Goal: Information Seeking & Learning: Stay updated

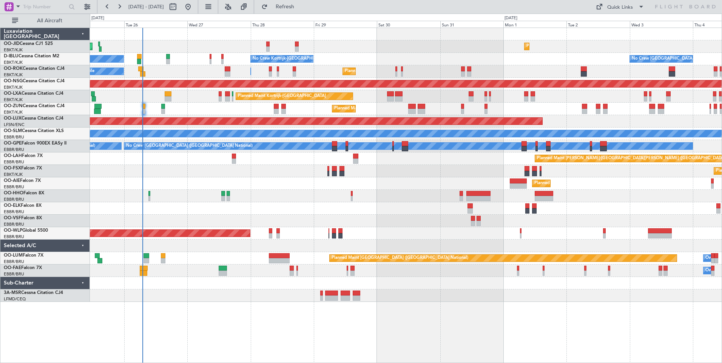
click at [301, 215] on div "Planned Maint [GEOGRAPHIC_DATA] ([GEOGRAPHIC_DATA]) Planned Maint [GEOGRAPHIC_D…" at bounding box center [406, 165] width 632 height 274
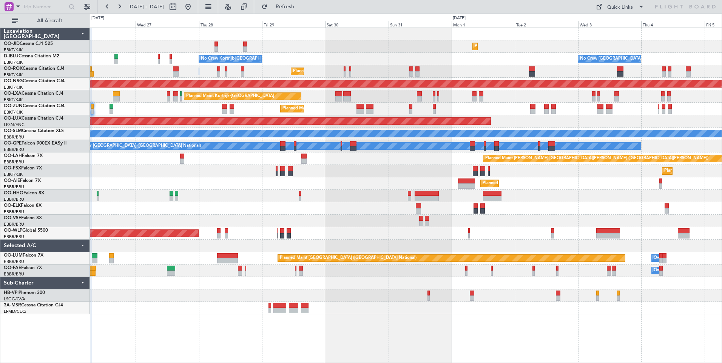
click at [252, 176] on div "Planned Maint Kortrijk-[GEOGRAPHIC_DATA] Planned Maint [GEOGRAPHIC_DATA] ([GEOG…" at bounding box center [406, 171] width 632 height 287
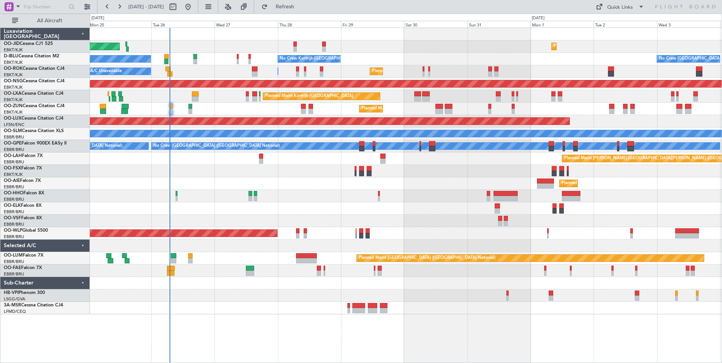
click at [419, 50] on div "Planned Maint Kortrijk-[GEOGRAPHIC_DATA] Planned Maint [GEOGRAPHIC_DATA] ([GEOG…" at bounding box center [406, 46] width 632 height 12
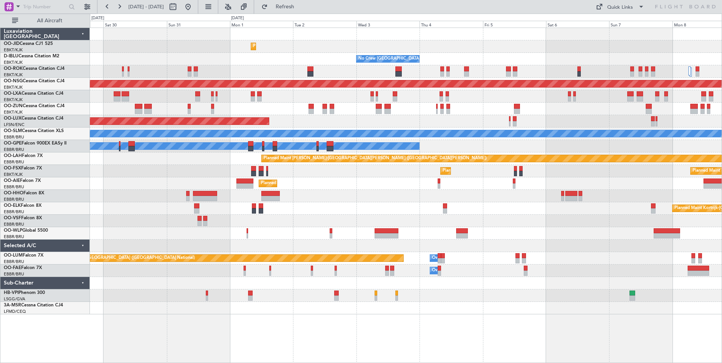
click at [231, 128] on div "Planned Maint Kortrijk-[GEOGRAPHIC_DATA] No Crew [GEOGRAPHIC_DATA] (Brussels Na…" at bounding box center [406, 171] width 632 height 287
click at [365, 119] on div "Planned Maint [GEOGRAPHIC_DATA] ([GEOGRAPHIC_DATA])" at bounding box center [406, 121] width 632 height 12
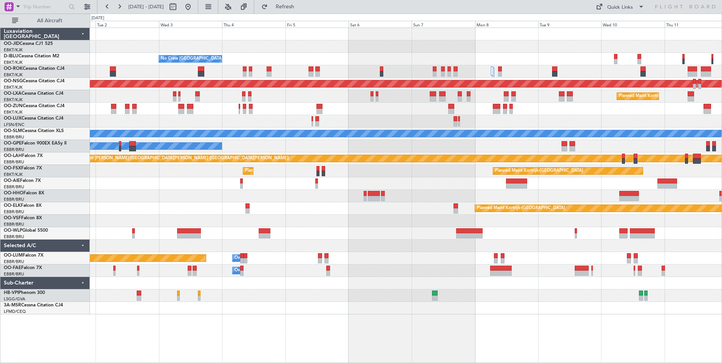
click at [319, 109] on div at bounding box center [406, 109] width 632 height 12
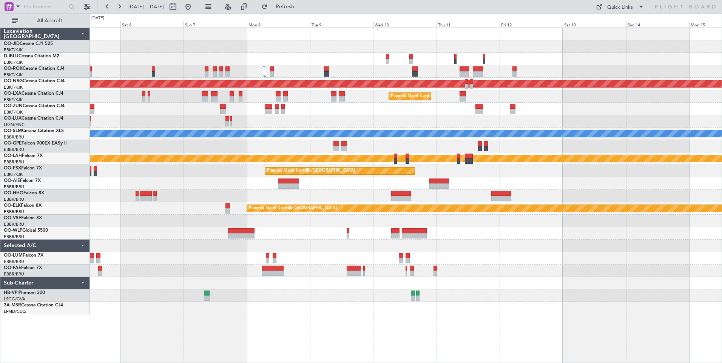
click at [395, 66] on div "No Crew [GEOGRAPHIC_DATA] ([GEOGRAPHIC_DATA] National) Planned Maint [GEOGRAPHI…" at bounding box center [406, 171] width 632 height 287
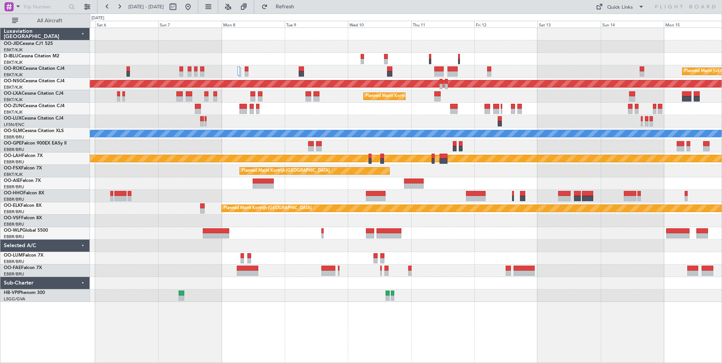
click at [714, 128] on div "No Crew [GEOGRAPHIC_DATA] ([GEOGRAPHIC_DATA] National) Planned Maint [GEOGRAPHI…" at bounding box center [406, 165] width 632 height 274
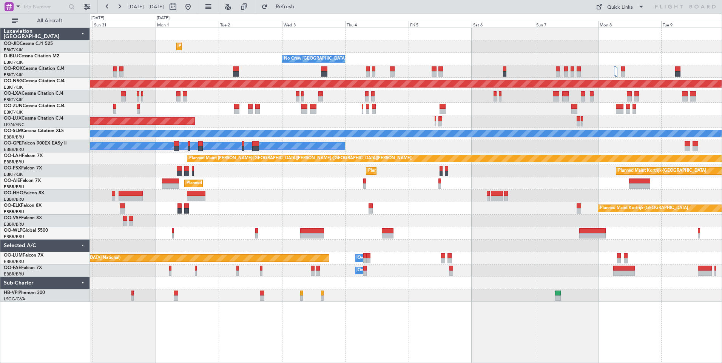
click at [572, 150] on div "Planned Maint Kortrijk-[GEOGRAPHIC_DATA] No Crew [GEOGRAPHIC_DATA] (Brussels Na…" at bounding box center [406, 165] width 632 height 274
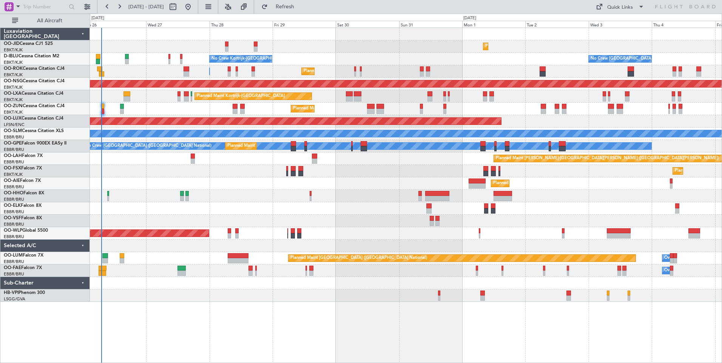
click at [441, 221] on div "Planned Maint Kortrijk-[GEOGRAPHIC_DATA] Planned Maint [GEOGRAPHIC_DATA] ([GEOG…" at bounding box center [406, 165] width 632 height 274
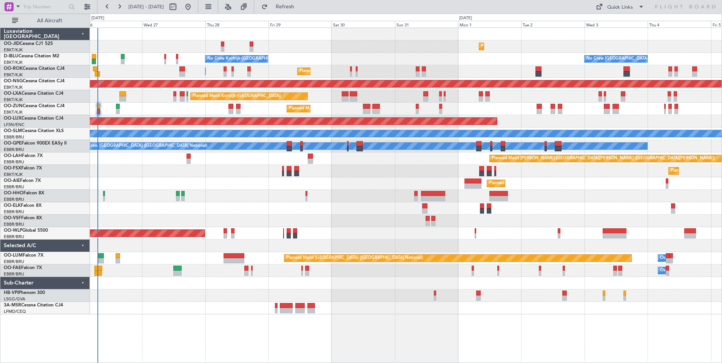
click at [397, 216] on div "Planned Maint Kortrijk-[GEOGRAPHIC_DATA] Planned Maint [GEOGRAPHIC_DATA] ([GEOG…" at bounding box center [406, 171] width 632 height 287
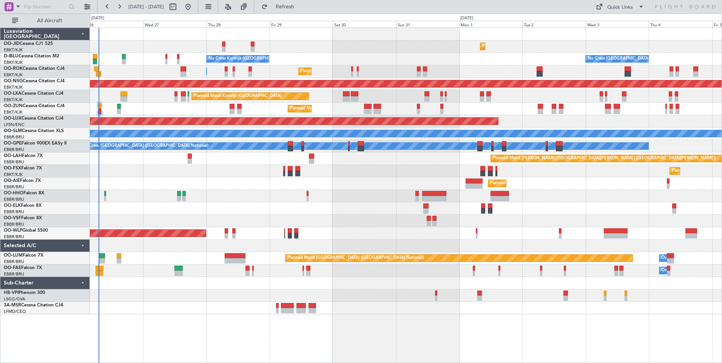
click at [357, 196] on div at bounding box center [406, 196] width 632 height 12
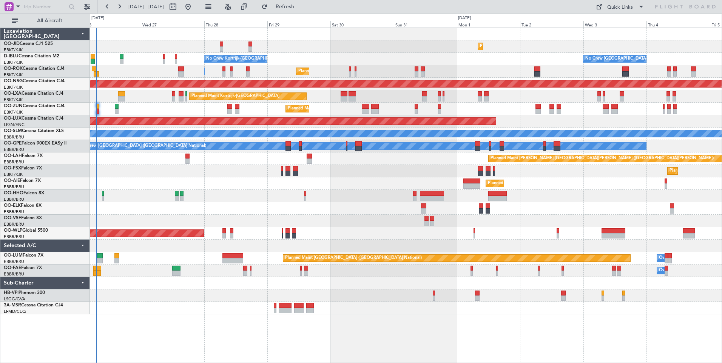
click at [453, 65] on div "No Crew Kortrijk-[GEOGRAPHIC_DATA] No Crew [GEOGRAPHIC_DATA] (Brussels National…" at bounding box center [406, 59] width 632 height 12
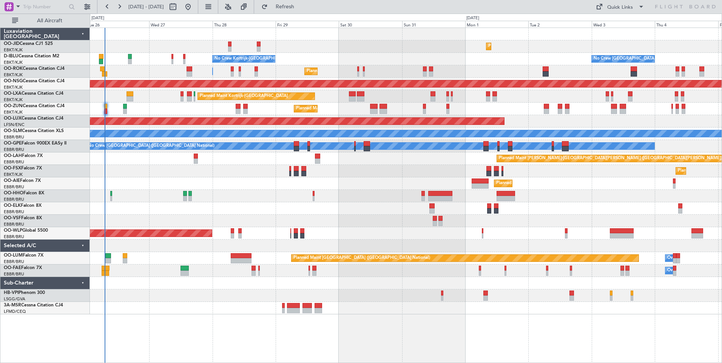
click at [321, 190] on div "Planned Maint [GEOGRAPHIC_DATA] ([GEOGRAPHIC_DATA])" at bounding box center [406, 183] width 632 height 12
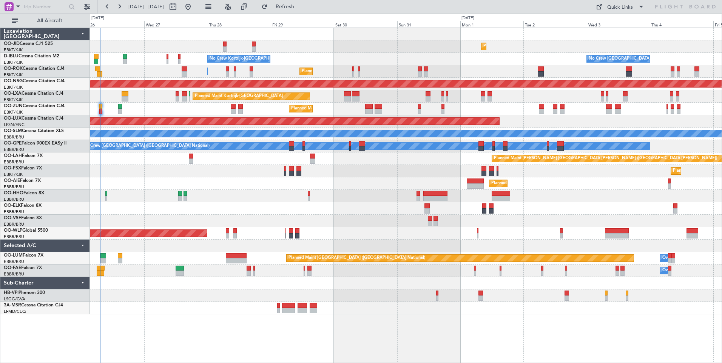
click at [350, 194] on div at bounding box center [406, 196] width 632 height 12
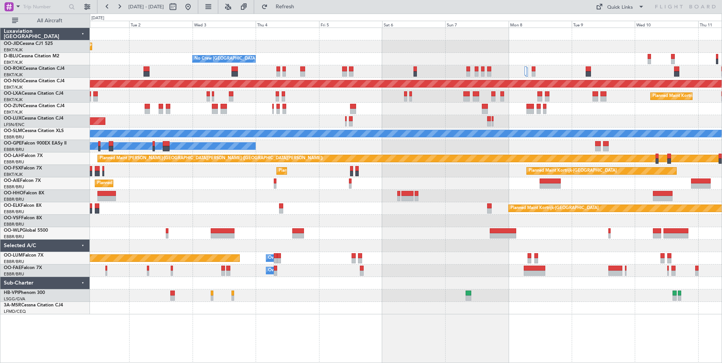
click at [278, 171] on div "Planned Maint Kortrijk-[GEOGRAPHIC_DATA] No Crew [GEOGRAPHIC_DATA] (Brussels Na…" at bounding box center [406, 171] width 632 height 287
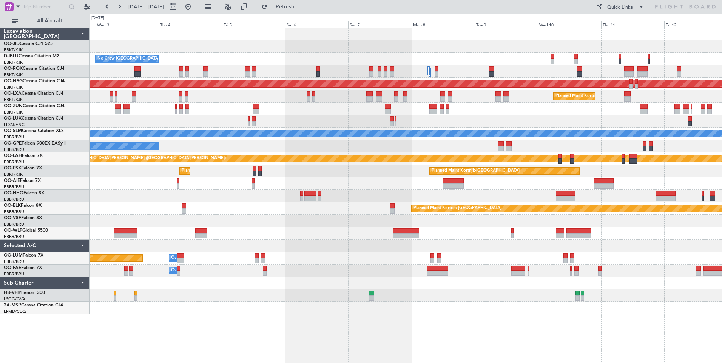
click at [194, 165] on div "Planned Maint Kortrijk-[GEOGRAPHIC_DATA] No Crew [GEOGRAPHIC_DATA] (Brussels Na…" at bounding box center [406, 171] width 632 height 287
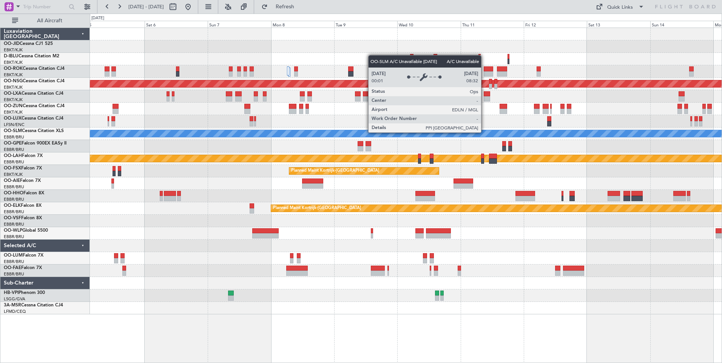
click at [291, 145] on div "No Crew [GEOGRAPHIC_DATA] ([GEOGRAPHIC_DATA] National) Planned Maint [GEOGRAPHI…" at bounding box center [406, 171] width 632 height 287
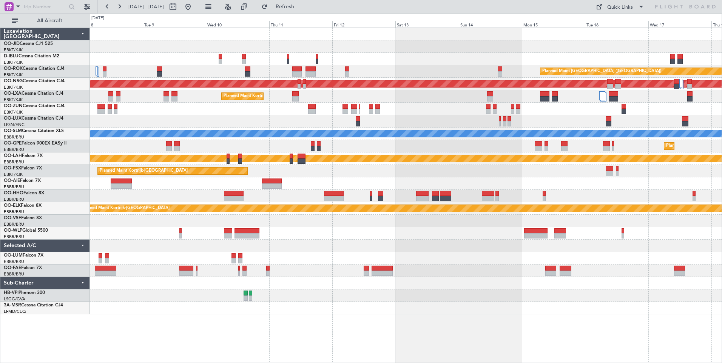
click at [244, 103] on div "Planned Maint [GEOGRAPHIC_DATA] ([GEOGRAPHIC_DATA]) Planned Maint [GEOGRAPHIC_D…" at bounding box center [406, 171] width 632 height 287
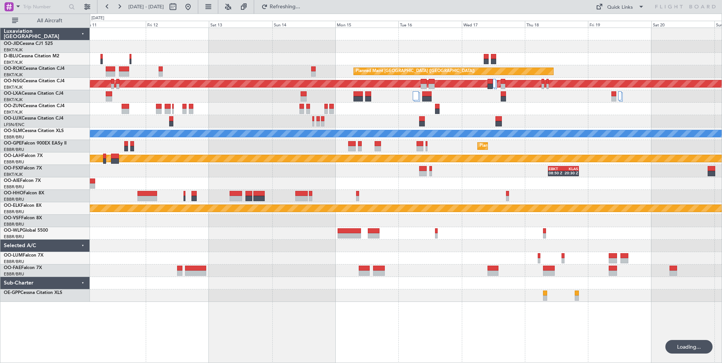
click at [352, 75] on div "Planned Maint [GEOGRAPHIC_DATA] ([GEOGRAPHIC_DATA]) Planned Maint [GEOGRAPHIC_D…" at bounding box center [406, 165] width 632 height 274
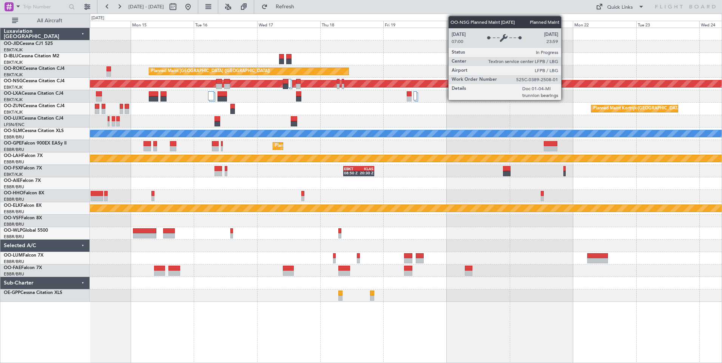
click at [408, 89] on div "Planned Maint [GEOGRAPHIC_DATA] ([GEOGRAPHIC_DATA])" at bounding box center [406, 84] width 632 height 12
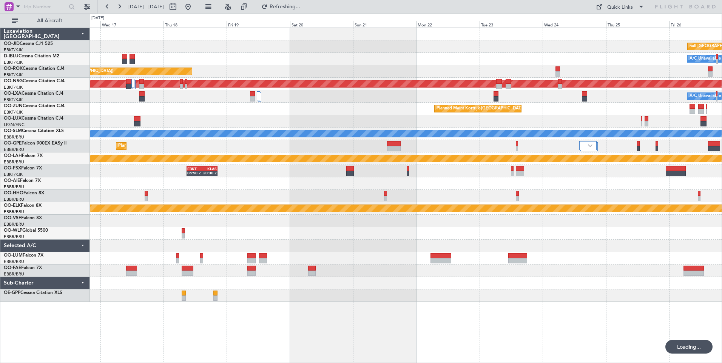
click at [240, 95] on div "A/C Unavailable [GEOGRAPHIC_DATA] ([GEOGRAPHIC_DATA] National) A/C Unavailable" at bounding box center [406, 96] width 632 height 12
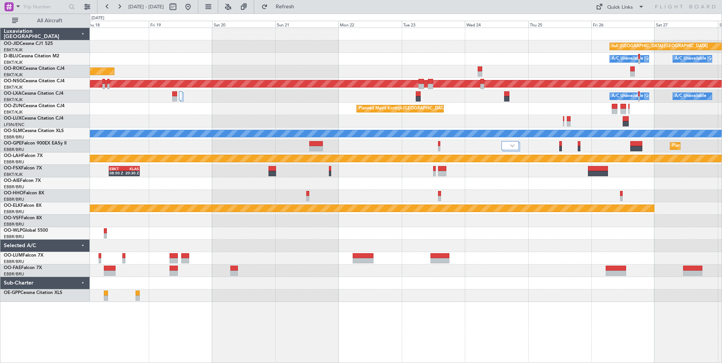
click at [596, 77] on div "Planned Maint [GEOGRAPHIC_DATA] ([GEOGRAPHIC_DATA])" at bounding box center [406, 71] width 632 height 12
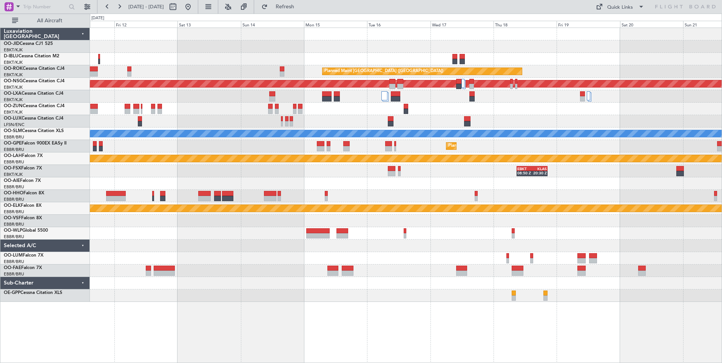
click at [604, 150] on div "Planned Maint [GEOGRAPHIC_DATA] ([GEOGRAPHIC_DATA]) Planned Maint [GEOGRAPHIC_D…" at bounding box center [406, 165] width 632 height 274
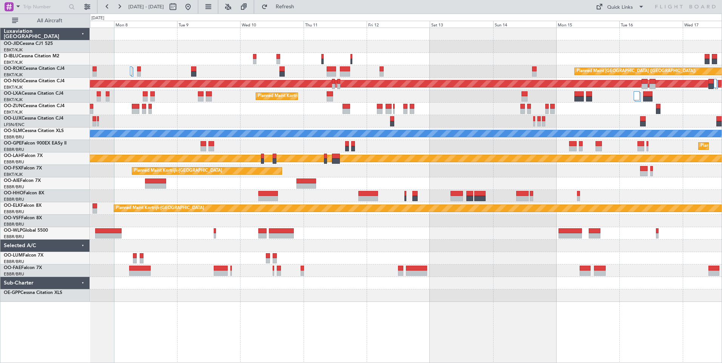
click at [355, 147] on div at bounding box center [353, 146] width 4 height 10
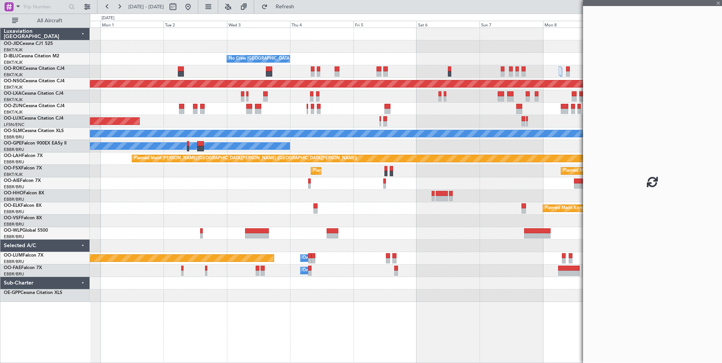
click at [584, 205] on fb-app "[DATE] - [DATE] Refresh Quick Links All Aircraft No Crew [GEOGRAPHIC_DATA] (Bru…" at bounding box center [361, 185] width 722 height 358
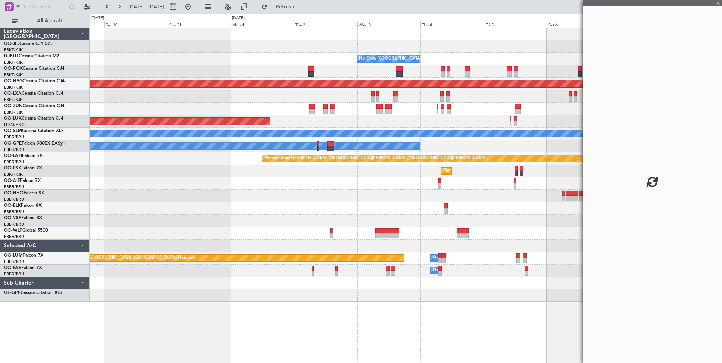
click at [492, 216] on div "No Crew [GEOGRAPHIC_DATA] ([GEOGRAPHIC_DATA] National) No Crew Kortrijk-[GEOGRA…" at bounding box center [406, 165] width 632 height 274
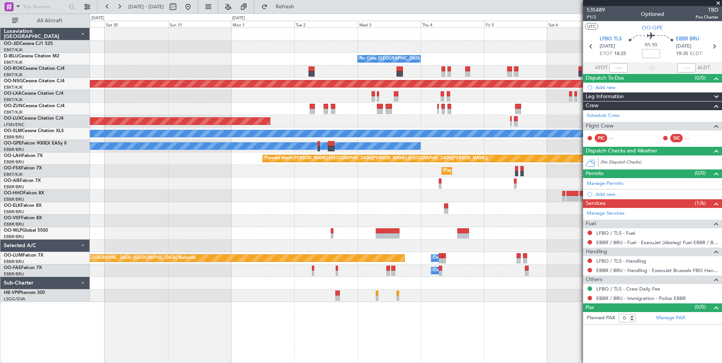
click at [498, 157] on div "No Crew [GEOGRAPHIC_DATA] ([GEOGRAPHIC_DATA] National) No Crew Kortrijk-[GEOGRA…" at bounding box center [406, 165] width 632 height 274
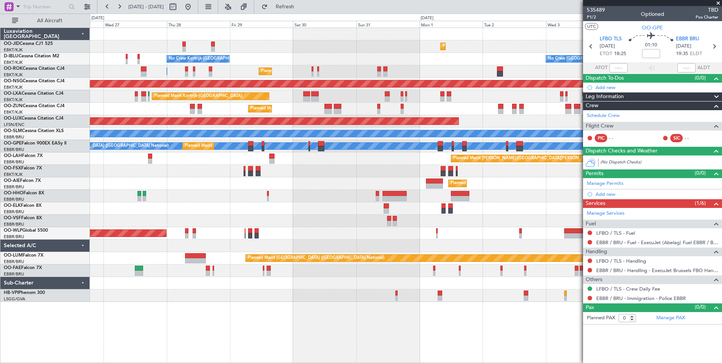
click at [472, 203] on div "Planned Maint Kortrijk-[GEOGRAPHIC_DATA] Planned Maint [GEOGRAPHIC_DATA] ([GEOG…" at bounding box center [406, 165] width 632 height 274
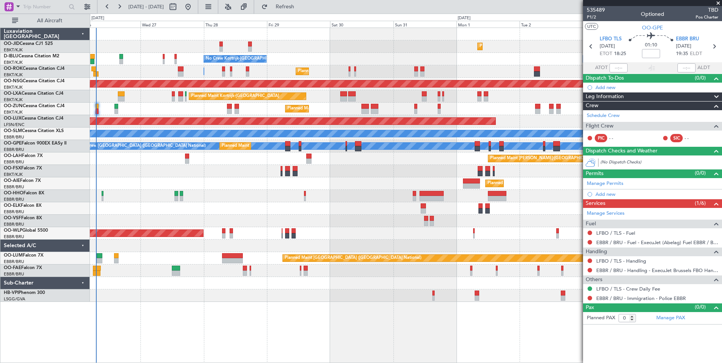
click at [368, 212] on div at bounding box center [406, 208] width 632 height 12
click at [717, 3] on span at bounding box center [718, 3] width 8 height 7
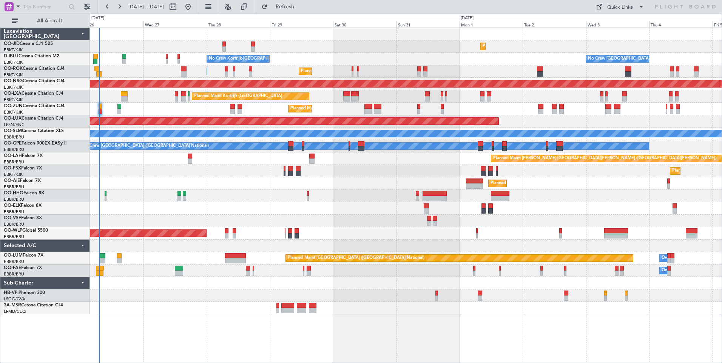
click at [251, 185] on div "Planned Maint [GEOGRAPHIC_DATA] ([GEOGRAPHIC_DATA])" at bounding box center [406, 183] width 632 height 12
click at [195, 188] on div "Planned Maint [GEOGRAPHIC_DATA] ([GEOGRAPHIC_DATA])" at bounding box center [406, 183] width 632 height 12
click at [301, 6] on span "Refresh" at bounding box center [285, 6] width 32 height 5
click at [354, 214] on div at bounding box center [406, 208] width 632 height 12
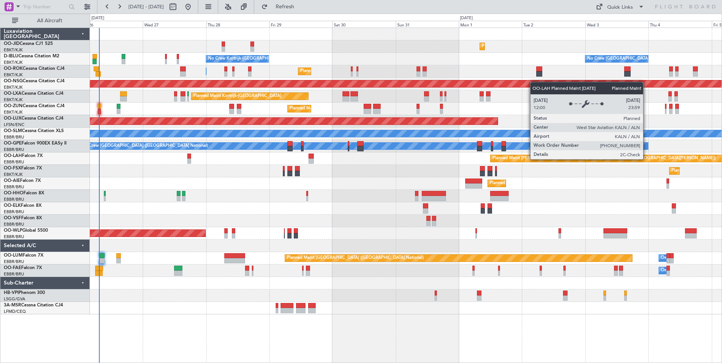
click at [437, 187] on div "Planned Maint Kortrijk-[GEOGRAPHIC_DATA] Planned Maint [GEOGRAPHIC_DATA] ([GEOG…" at bounding box center [406, 171] width 632 height 287
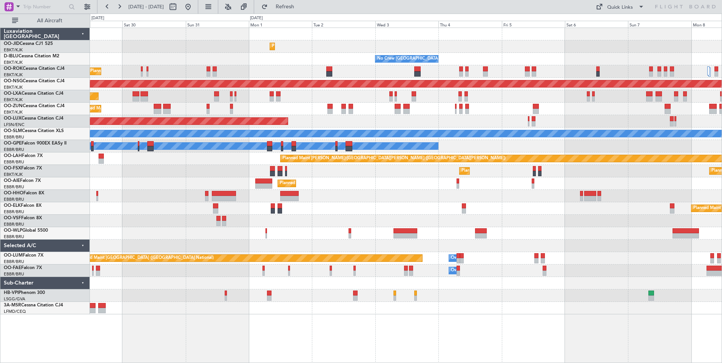
click at [421, 128] on div "Planned Maint Kortrijk-[GEOGRAPHIC_DATA] No Crew [GEOGRAPHIC_DATA] (Brussels Na…" at bounding box center [406, 171] width 632 height 287
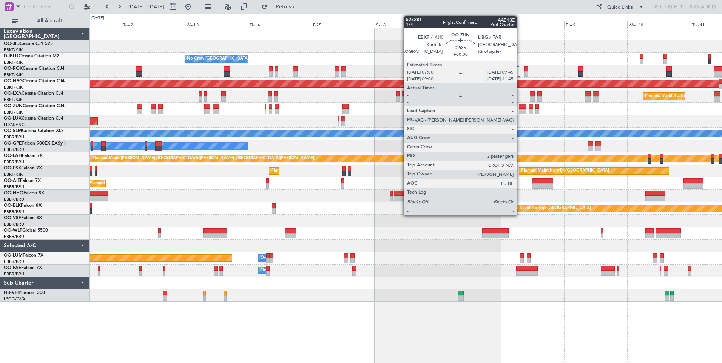
click at [346, 123] on div "Planned Maint Kortrijk-[GEOGRAPHIC_DATA] No Crew [GEOGRAPHIC_DATA] (Brussels Na…" at bounding box center [406, 165] width 632 height 274
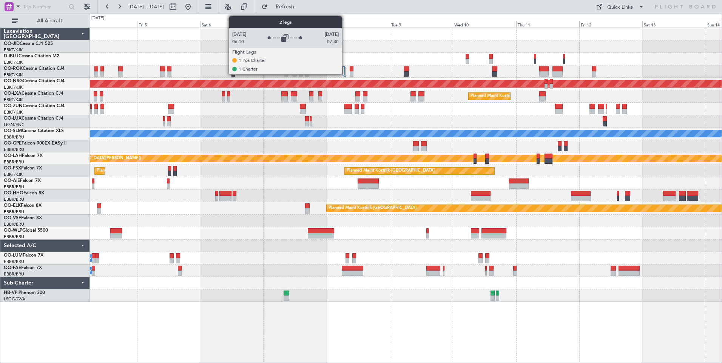
click at [345, 71] on div at bounding box center [345, 72] width 3 height 9
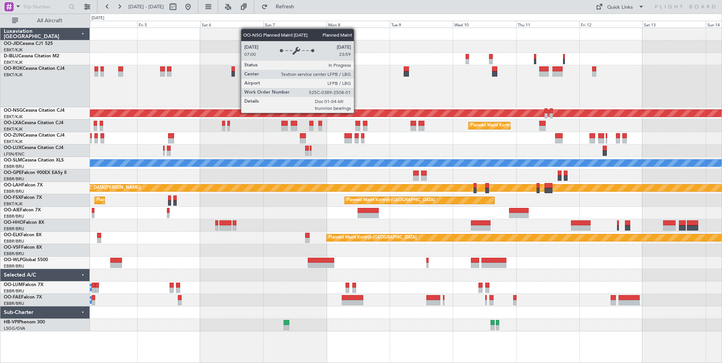
click at [282, 137] on div "No Crew [GEOGRAPHIC_DATA] ([GEOGRAPHIC_DATA] National) Planned Maint [GEOGRAPHI…" at bounding box center [406, 180] width 632 height 304
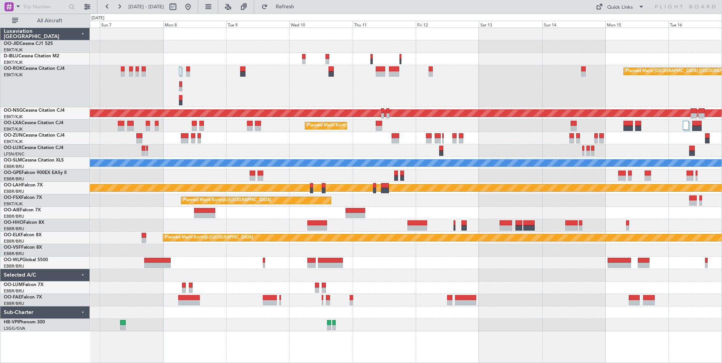
click at [344, 171] on div "Planned Maint [GEOGRAPHIC_DATA] ([GEOGRAPHIC_DATA]) Planned Maint [GEOGRAPHIC_D…" at bounding box center [406, 180] width 632 height 304
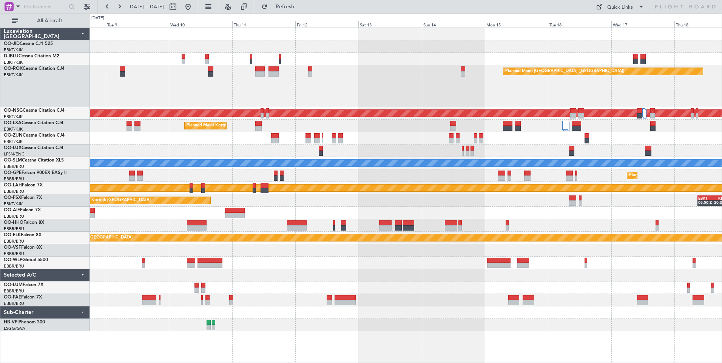
click at [437, 147] on div "Planned Maint [GEOGRAPHIC_DATA] ([GEOGRAPHIC_DATA]) Planned Maint [GEOGRAPHIC_D…" at bounding box center [406, 180] width 632 height 304
click at [338, 151] on div at bounding box center [406, 151] width 632 height 12
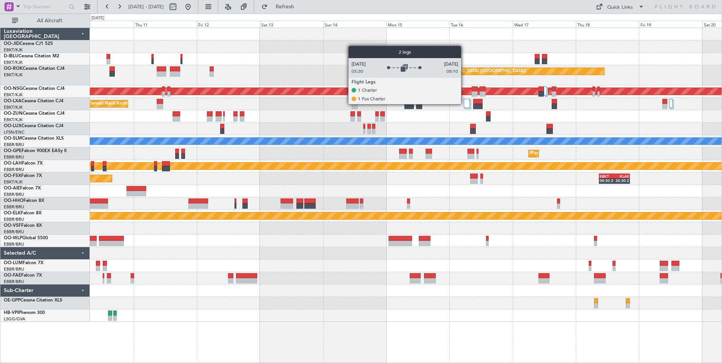
click at [464, 104] on div at bounding box center [467, 103] width 6 height 9
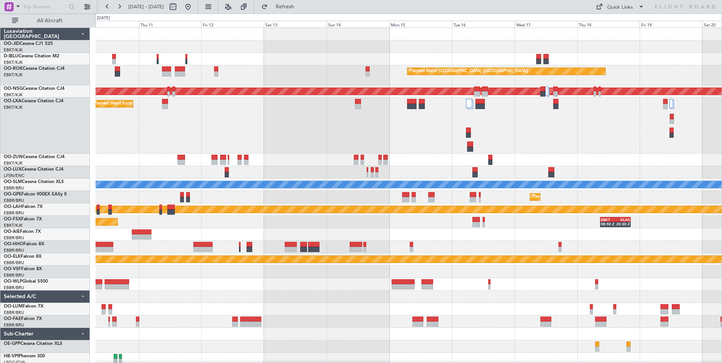
click at [406, 141] on div "Planned Maint [GEOGRAPHIC_DATA] ([GEOGRAPHIC_DATA]) Planned Maint [GEOGRAPHIC_D…" at bounding box center [409, 197] width 626 height 338
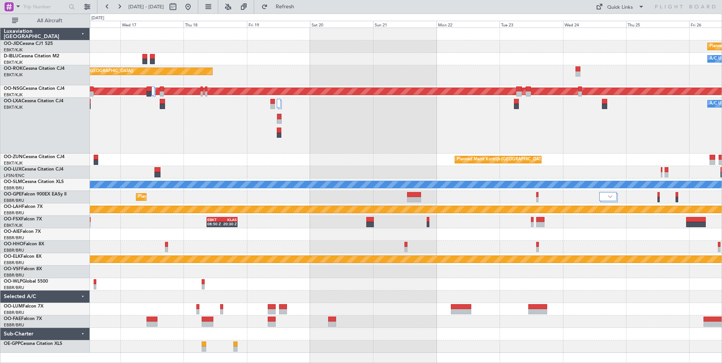
click at [288, 164] on div "null [GEOGRAPHIC_DATA]-[GEOGRAPHIC_DATA] Planned Maint [GEOGRAPHIC_DATA]-[GEOGR…" at bounding box center [406, 190] width 632 height 325
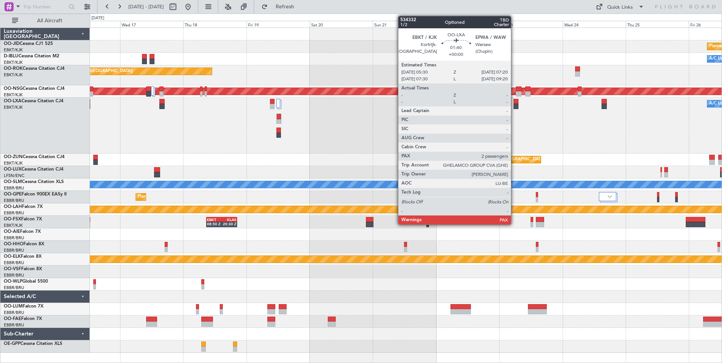
click at [293, 145] on div "null [GEOGRAPHIC_DATA]-[GEOGRAPHIC_DATA] Planned Maint [GEOGRAPHIC_DATA]-[GEOGR…" at bounding box center [406, 190] width 632 height 325
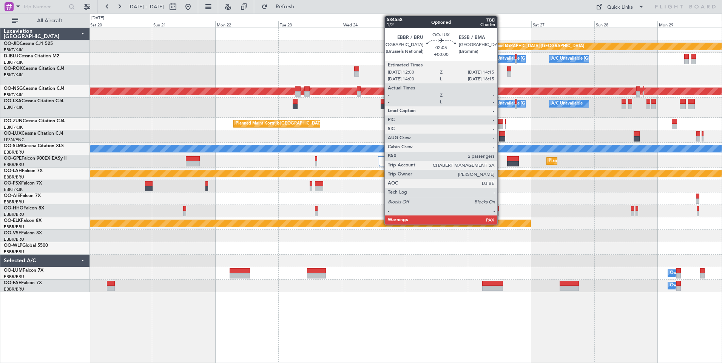
click at [447, 154] on div "null [GEOGRAPHIC_DATA]-[GEOGRAPHIC_DATA] Planned Maint [GEOGRAPHIC_DATA]-[GEOGR…" at bounding box center [406, 160] width 632 height 264
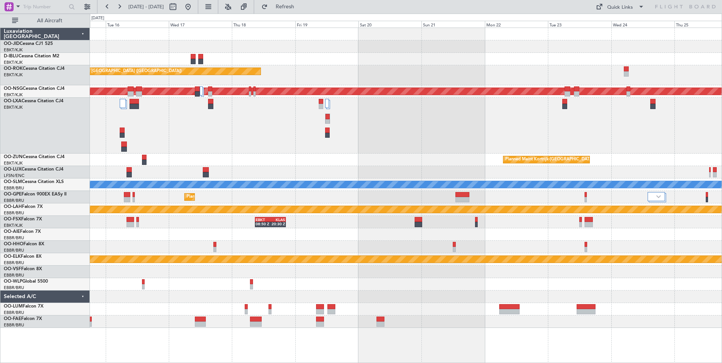
click at [656, 180] on div "null [GEOGRAPHIC_DATA]-[GEOGRAPHIC_DATA] Planned Maint [GEOGRAPHIC_DATA]-[GEOGR…" at bounding box center [406, 178] width 632 height 300
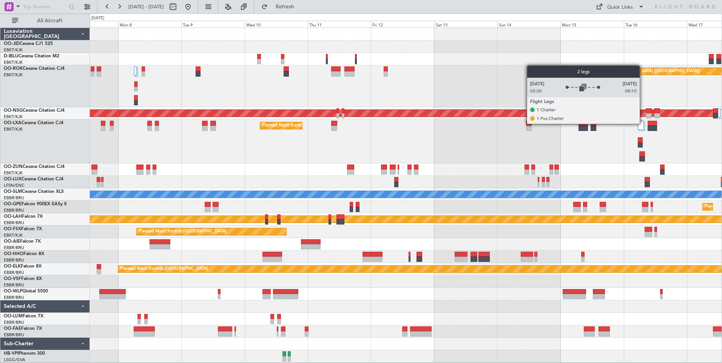
click at [643, 123] on div at bounding box center [641, 125] width 6 height 9
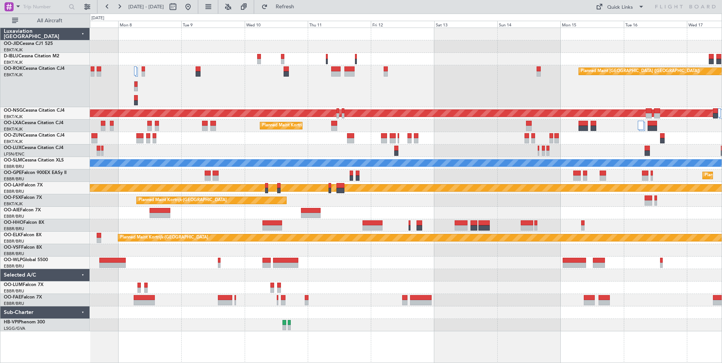
click at [587, 154] on div at bounding box center [406, 151] width 632 height 12
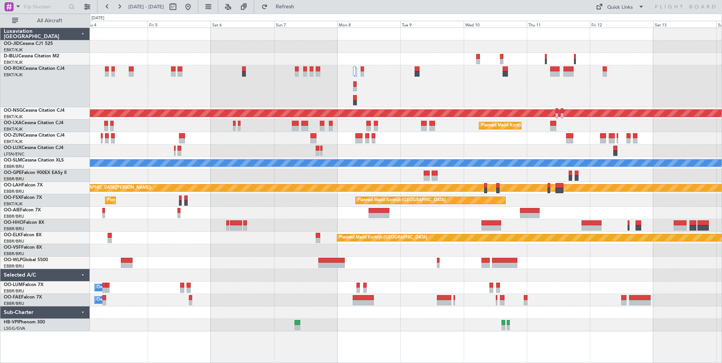
click at [374, 136] on div at bounding box center [406, 138] width 632 height 12
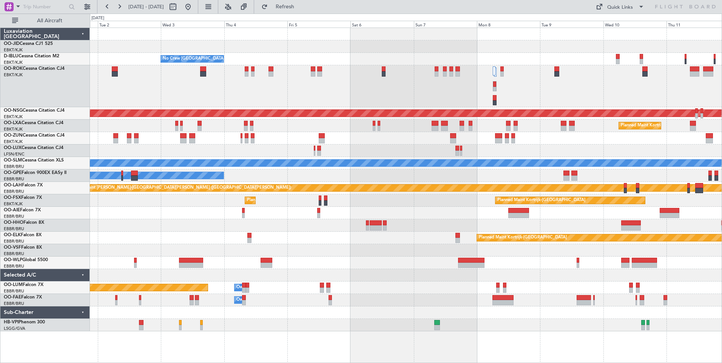
click at [359, 242] on div "Planned Maint Kortrijk-[GEOGRAPHIC_DATA] No Crew [GEOGRAPHIC_DATA] (Brussels Na…" at bounding box center [406, 180] width 632 height 304
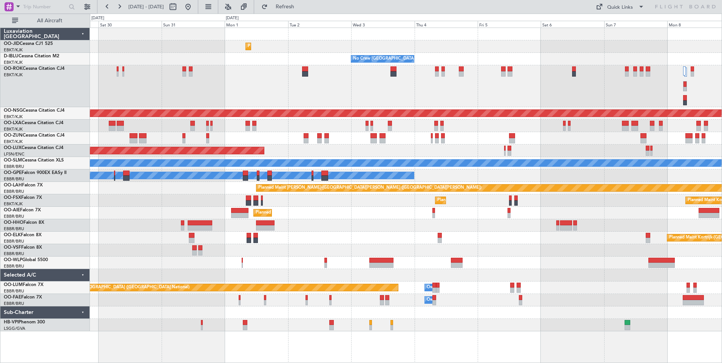
click at [395, 222] on div "Planned Maint Kortrijk-[GEOGRAPHIC_DATA] No Crew [GEOGRAPHIC_DATA] (Brussels Na…" at bounding box center [406, 180] width 632 height 304
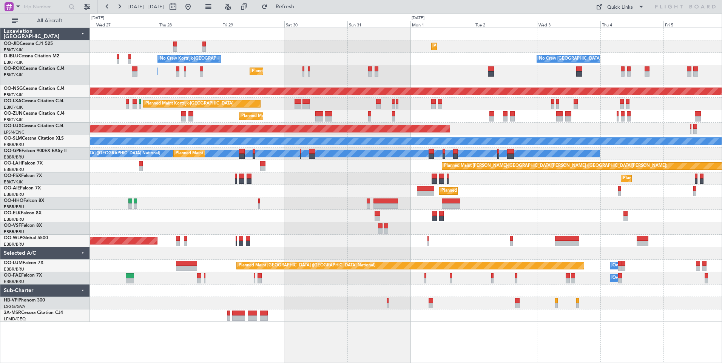
click at [270, 205] on div at bounding box center [406, 204] width 632 height 12
click at [358, 215] on div "Planned Maint Kortrijk-[GEOGRAPHIC_DATA] Planned Maint [GEOGRAPHIC_DATA] ([GEOG…" at bounding box center [406, 175] width 632 height 294
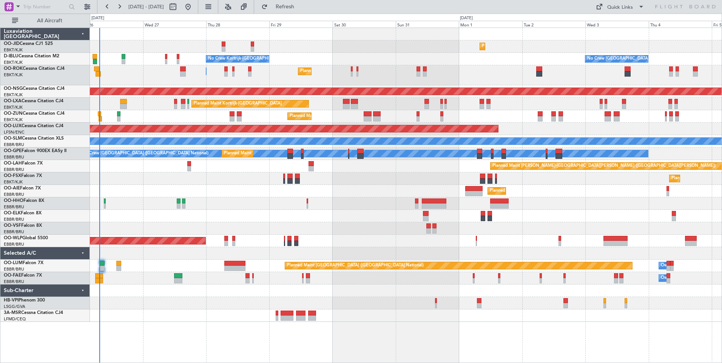
click at [149, 262] on div "Planned Maint Kortrijk-[GEOGRAPHIC_DATA] Planned Maint [GEOGRAPHIC_DATA] ([GEOG…" at bounding box center [406, 175] width 632 height 294
